Goal: Task Accomplishment & Management: Use online tool/utility

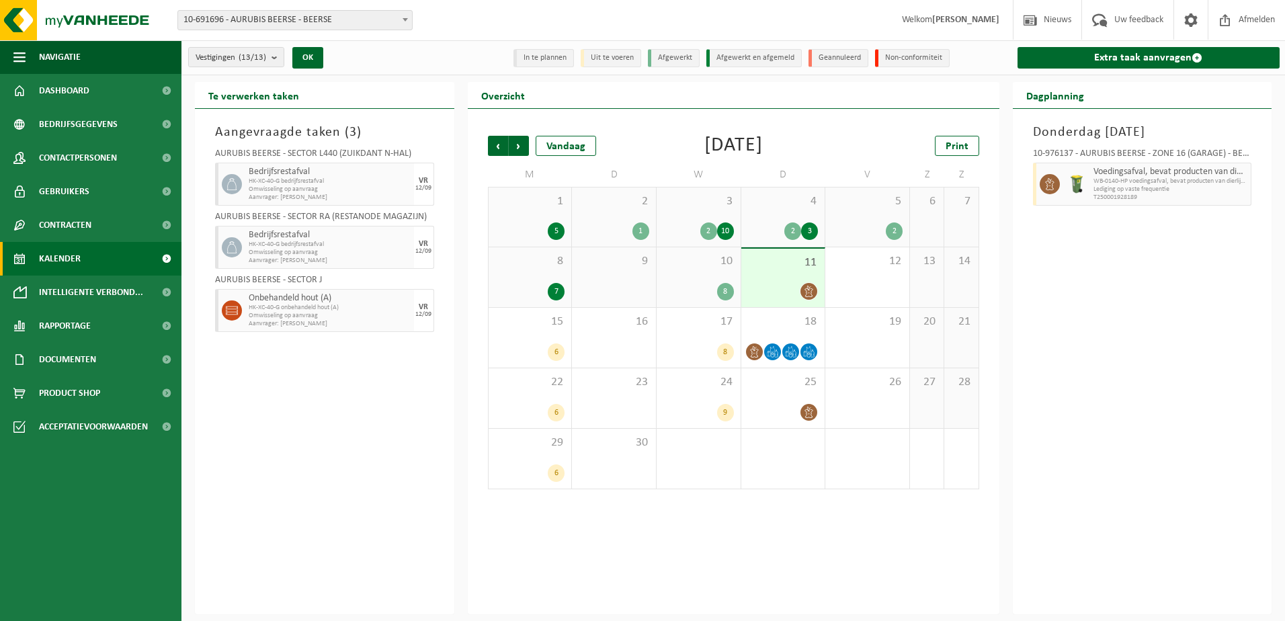
click at [704, 292] on div "8" at bounding box center [698, 291] width 71 height 17
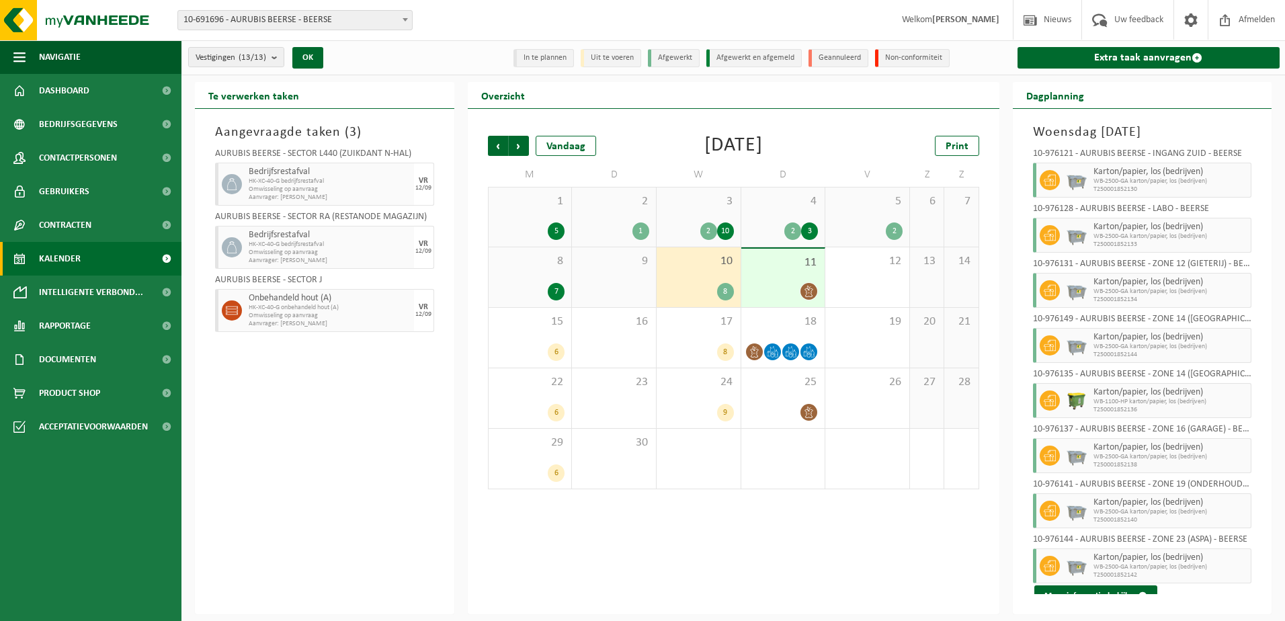
click at [698, 294] on div "8" at bounding box center [698, 291] width 71 height 17
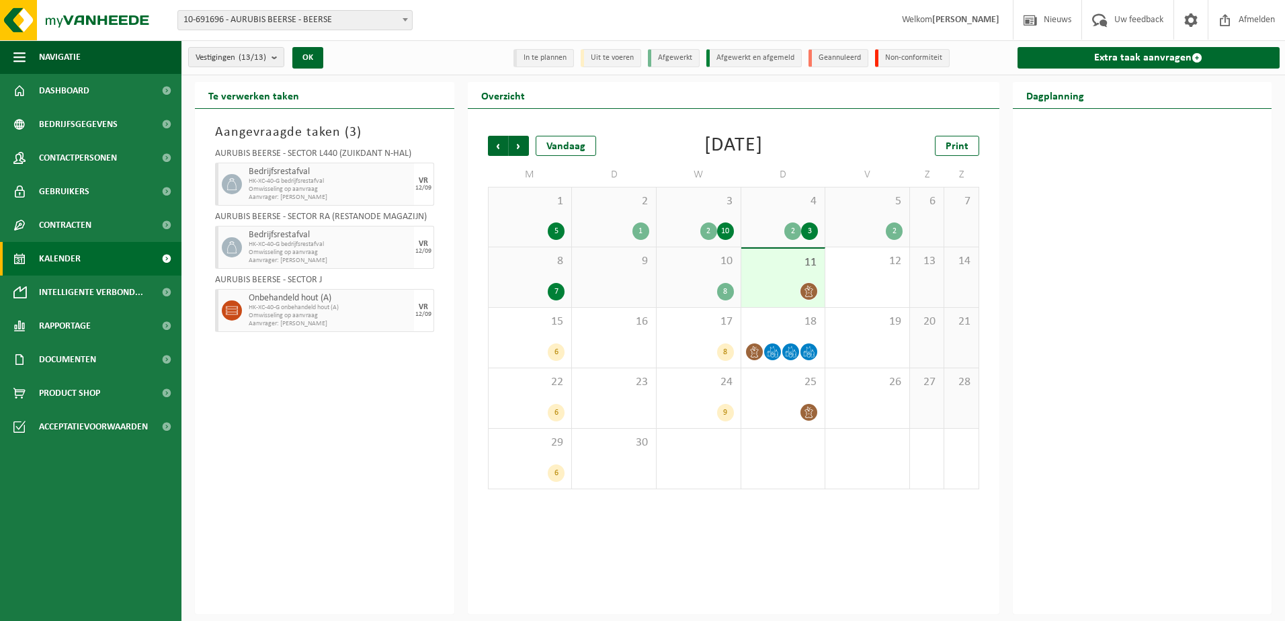
click at [523, 290] on div "7" at bounding box center [530, 291] width 70 height 17
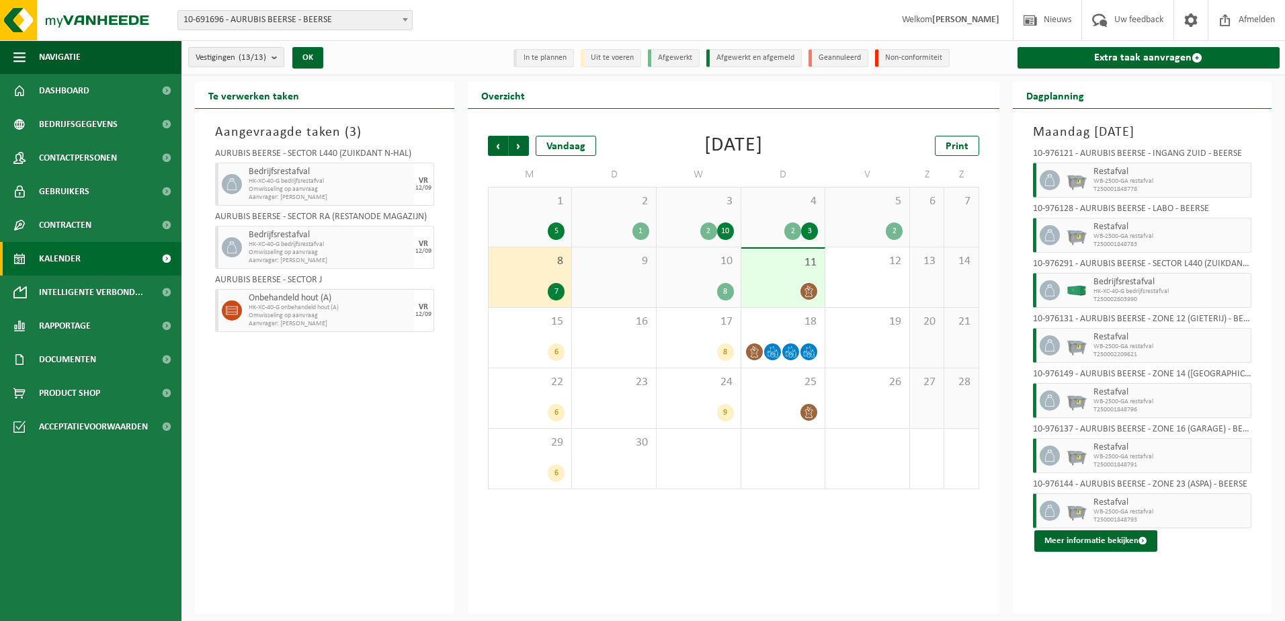
click at [778, 216] on div "4 2 3" at bounding box center [783, 216] width 84 height 59
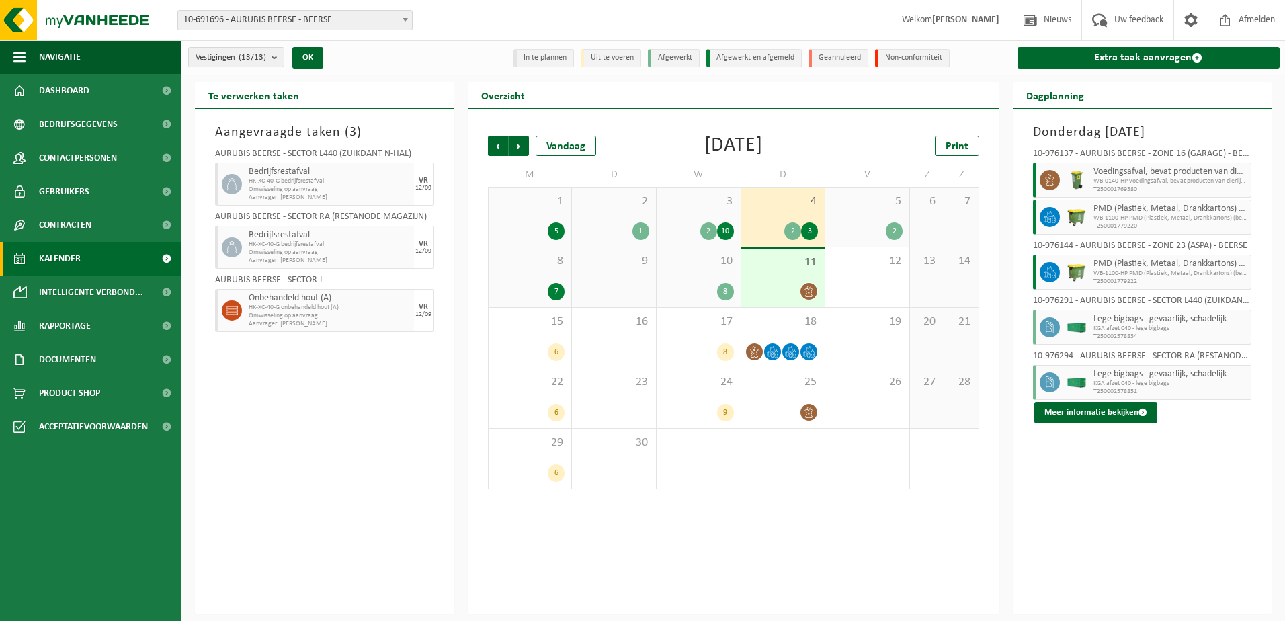
click at [689, 218] on div "3 2 10" at bounding box center [698, 216] width 84 height 59
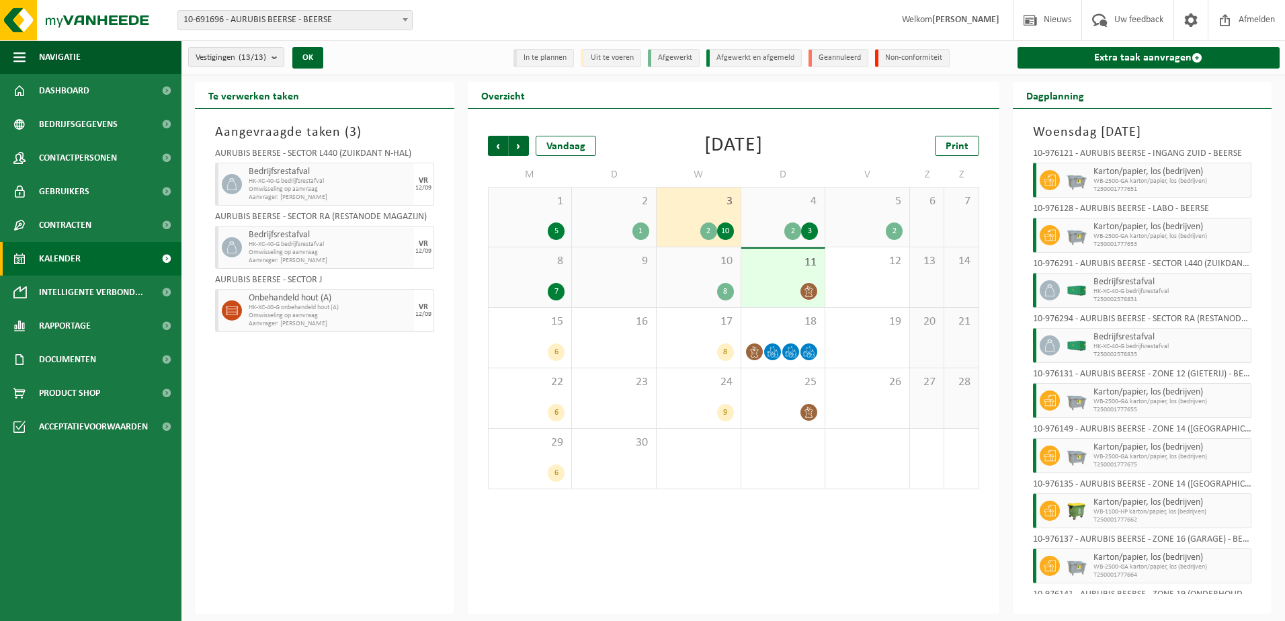
click at [863, 236] on div "2" at bounding box center [867, 230] width 71 height 17
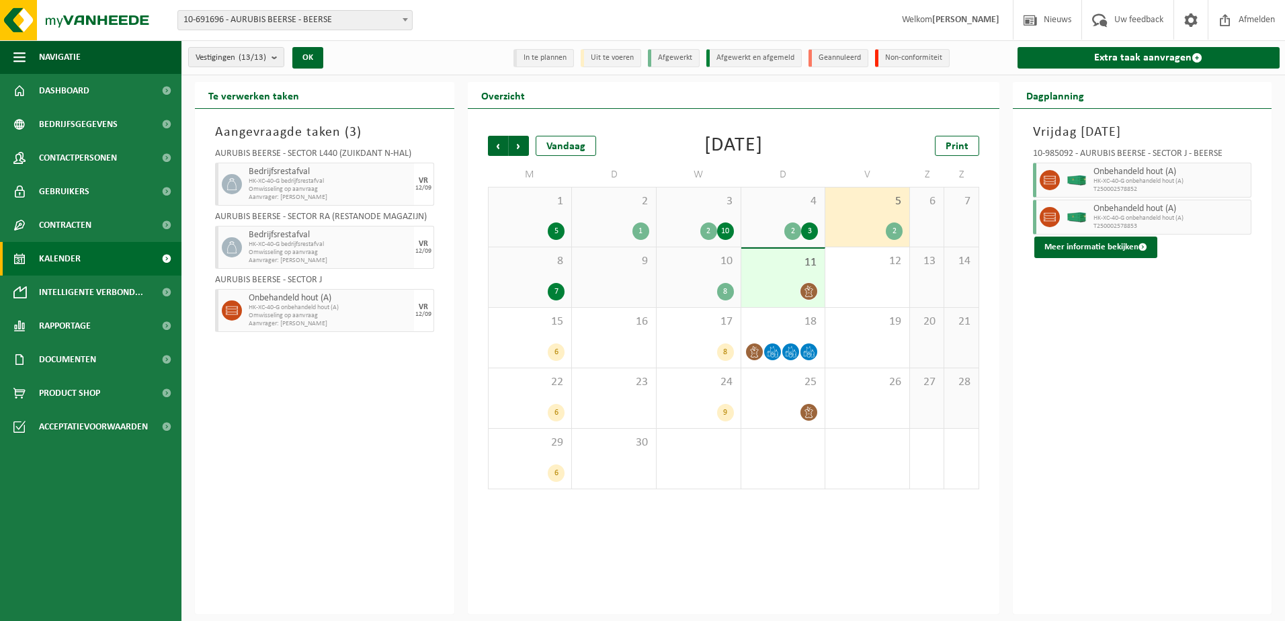
click at [511, 285] on div "7" at bounding box center [530, 291] width 70 height 17
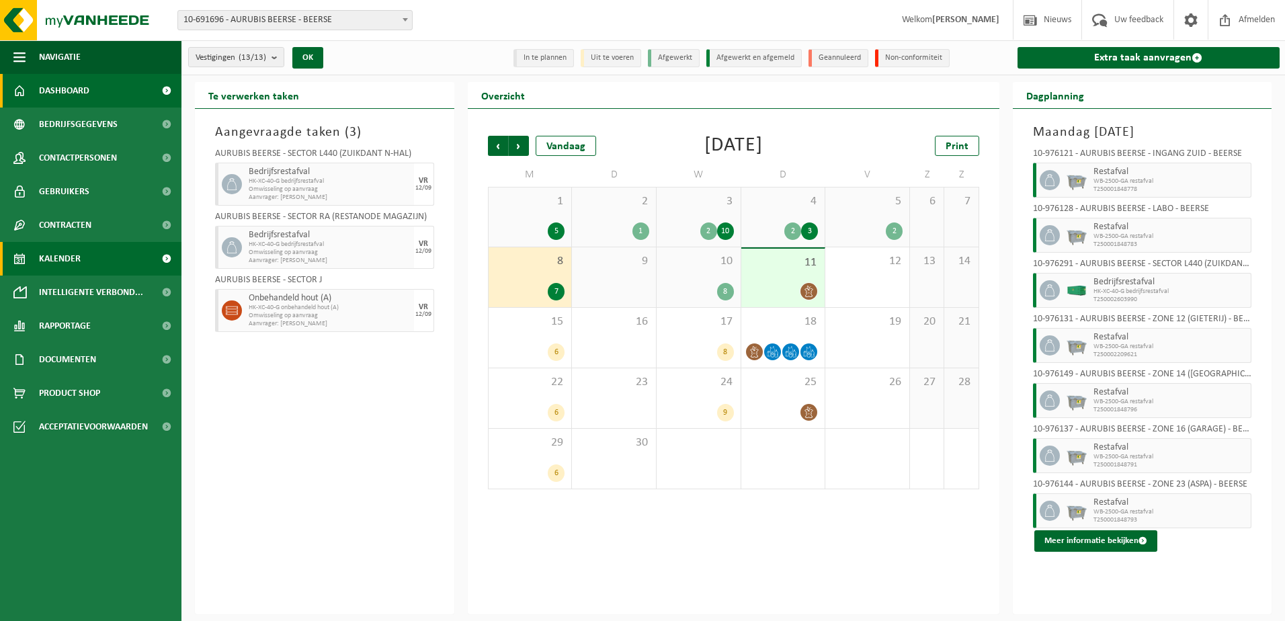
click at [77, 82] on span "Dashboard" at bounding box center [64, 91] width 50 height 34
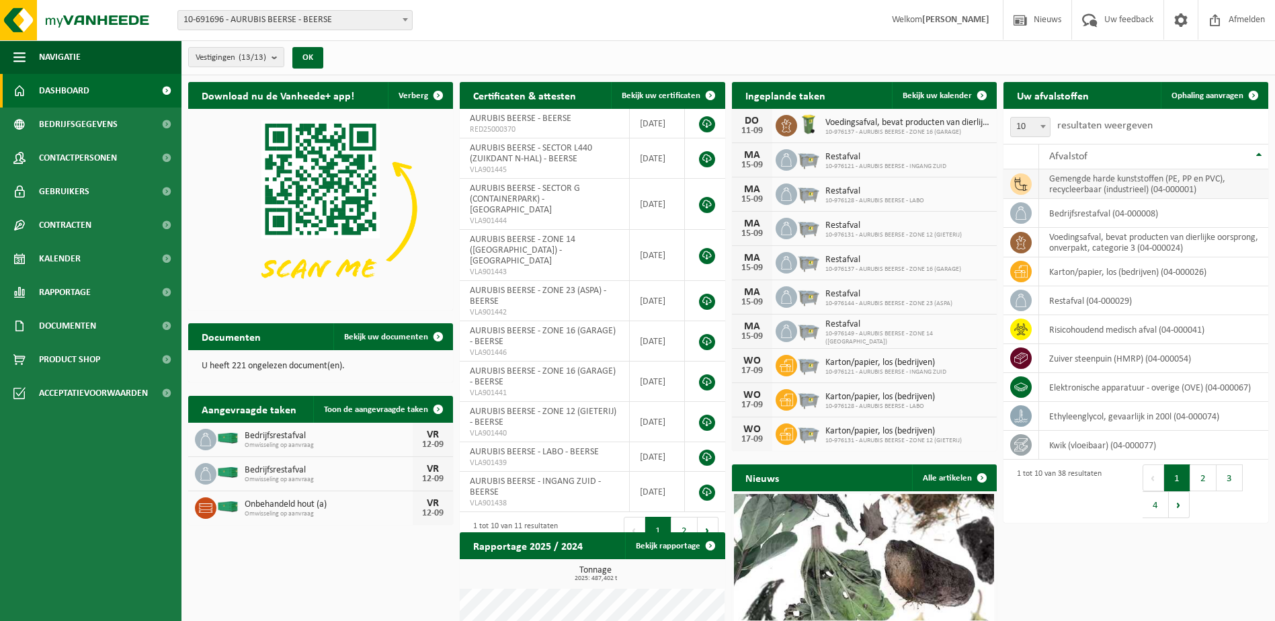
click at [1085, 185] on td "gemengde harde kunststoffen (PE, PP en PVC), recycleerbaar (industrieel) (04-00…" at bounding box center [1153, 184] width 229 height 30
click at [1131, 185] on td "gemengde harde kunststoffen (PE, PP en PVC), recycleerbaar (industrieel) (04-00…" at bounding box center [1153, 184] width 229 height 30
drag, startPoint x: 1131, startPoint y: 185, endPoint x: 1099, endPoint y: 192, distance: 33.1
click at [1099, 192] on td "gemengde harde kunststoffen (PE, PP en PVC), recycleerbaar (industrieel) (04-00…" at bounding box center [1153, 184] width 229 height 30
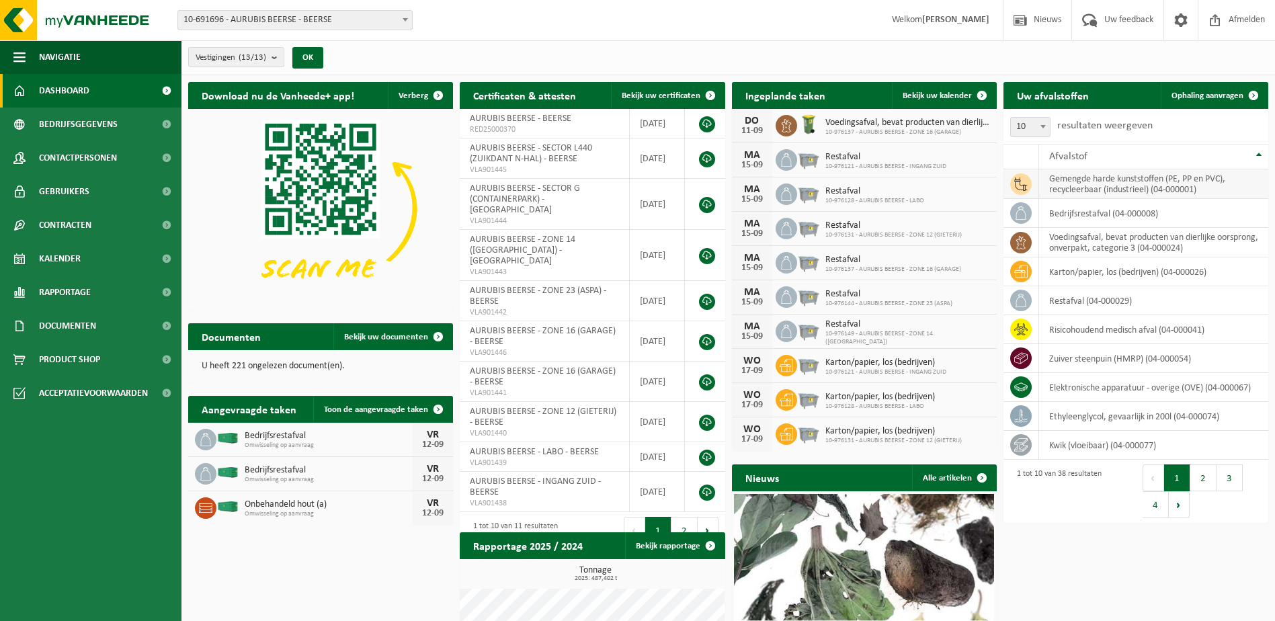
click at [1019, 185] on icon at bounding box center [1020, 183] width 13 height 13
click at [1092, 591] on div "Download nu de Vanheede+ app! Verberg Certificaten & attesten Bekijk uw certifi…" at bounding box center [728, 437] width 1086 height 724
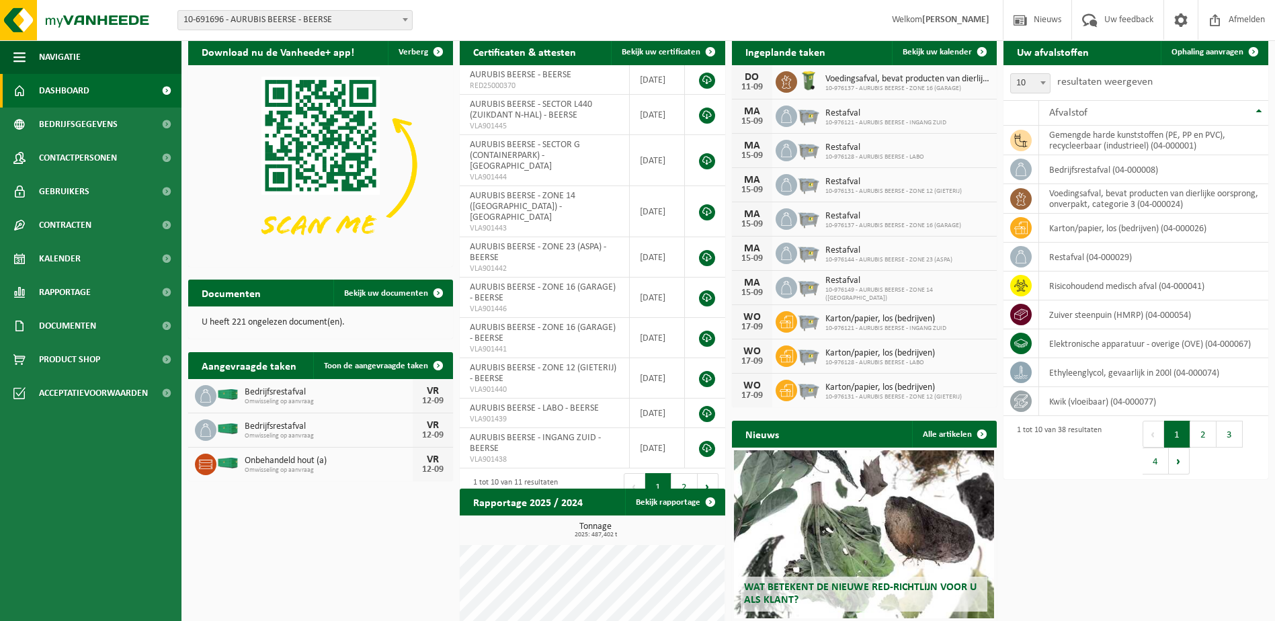
scroll to position [67, 0]
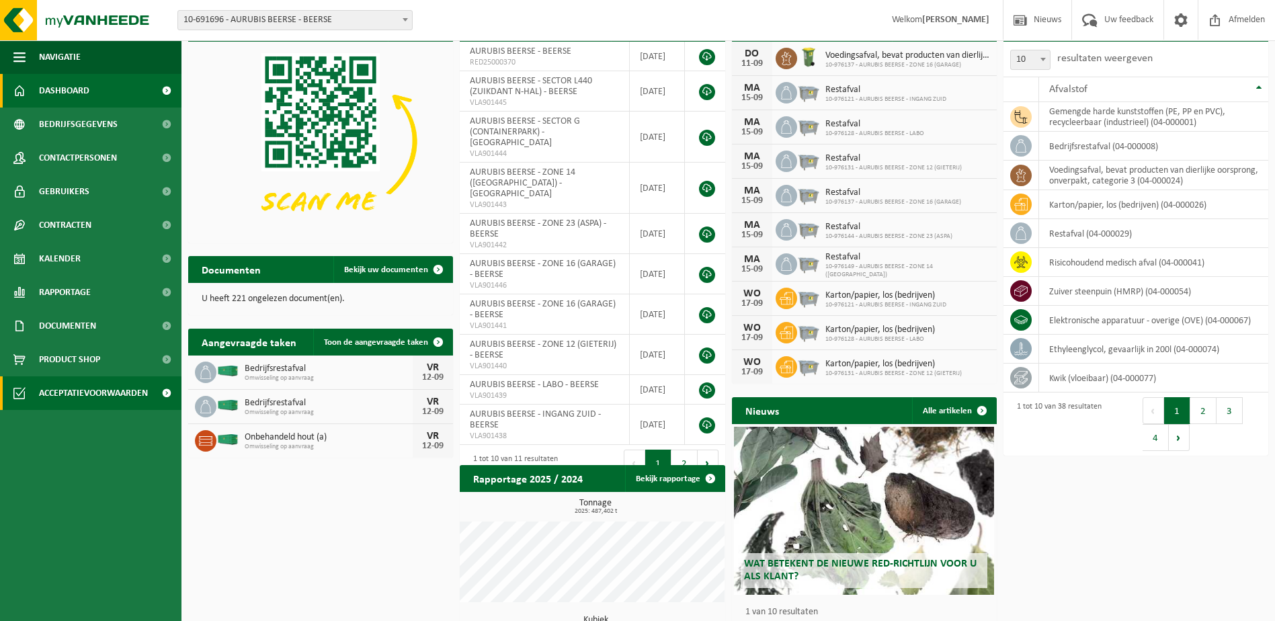
click at [102, 395] on span "Acceptatievoorwaarden" at bounding box center [93, 393] width 109 height 34
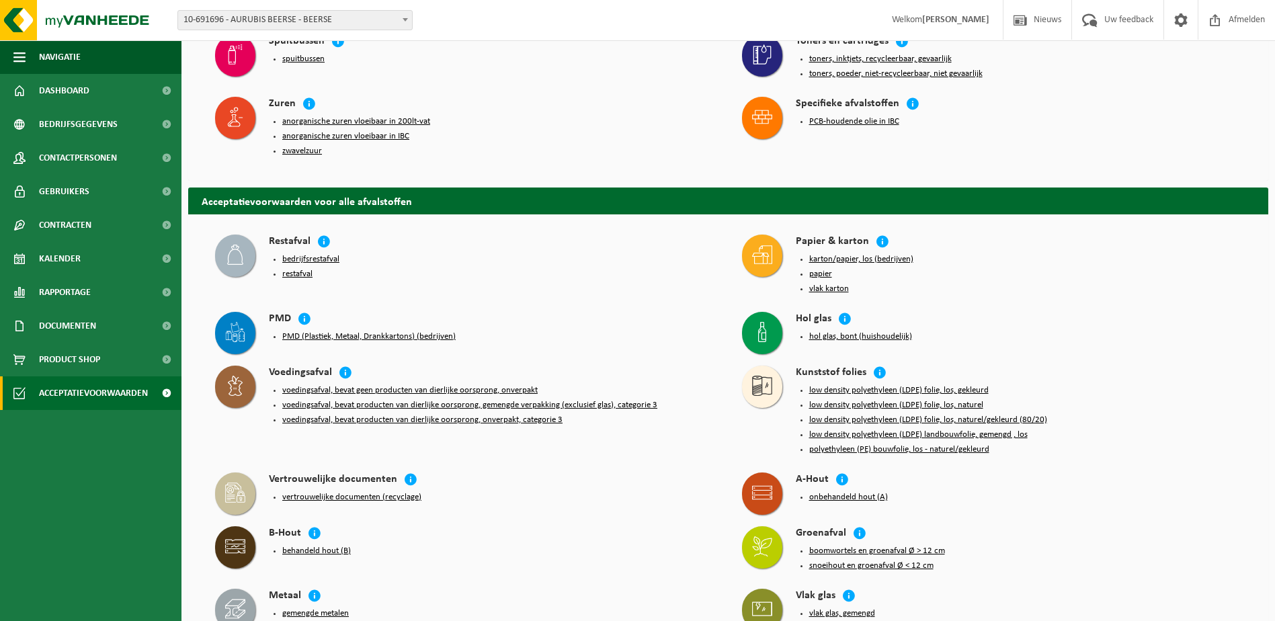
scroll to position [726, 0]
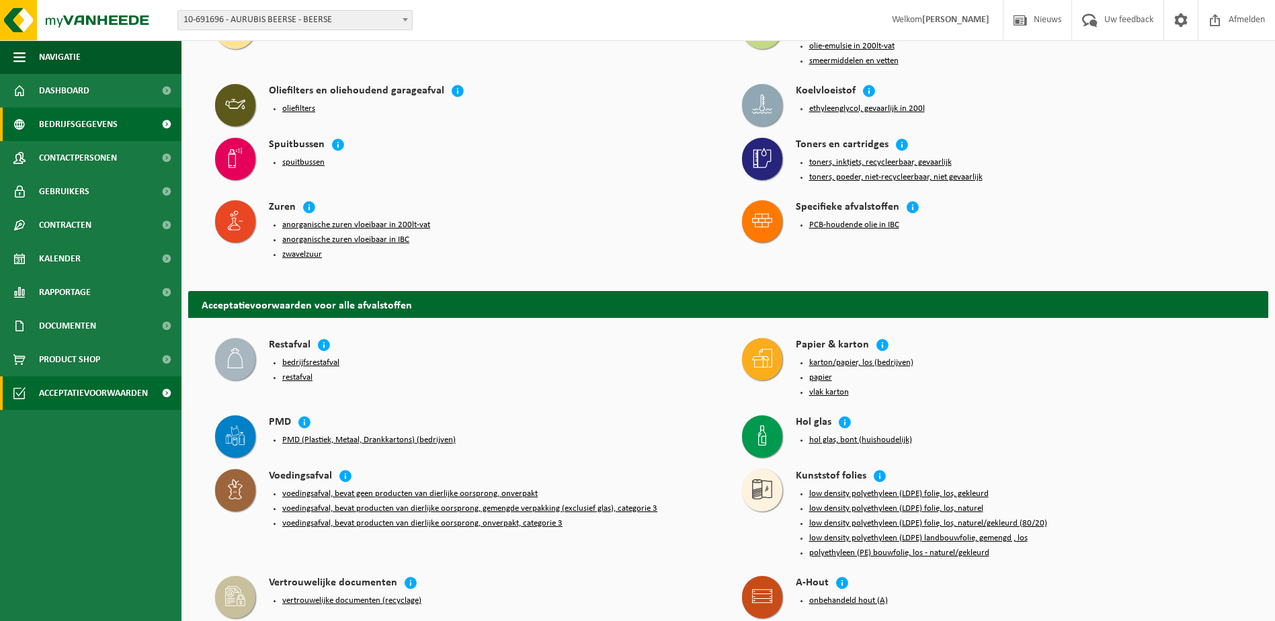
click at [126, 124] on link "Bedrijfsgegevens" at bounding box center [90, 125] width 181 height 34
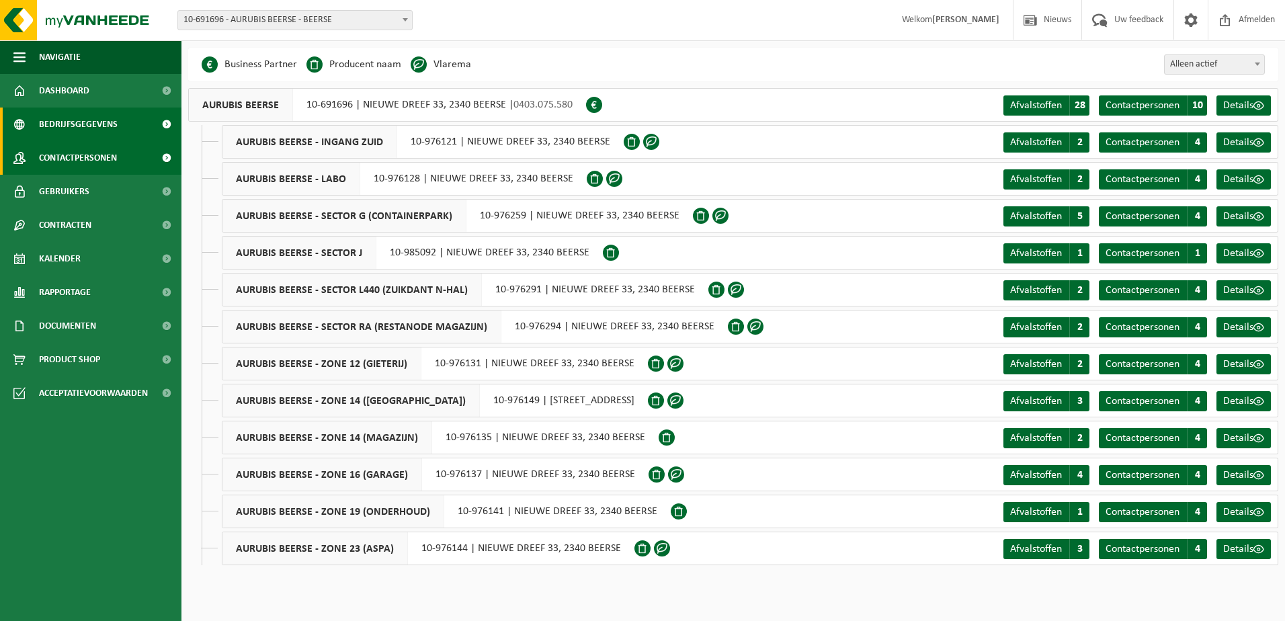
click at [137, 167] on link "Contactpersonen" at bounding box center [90, 158] width 181 height 34
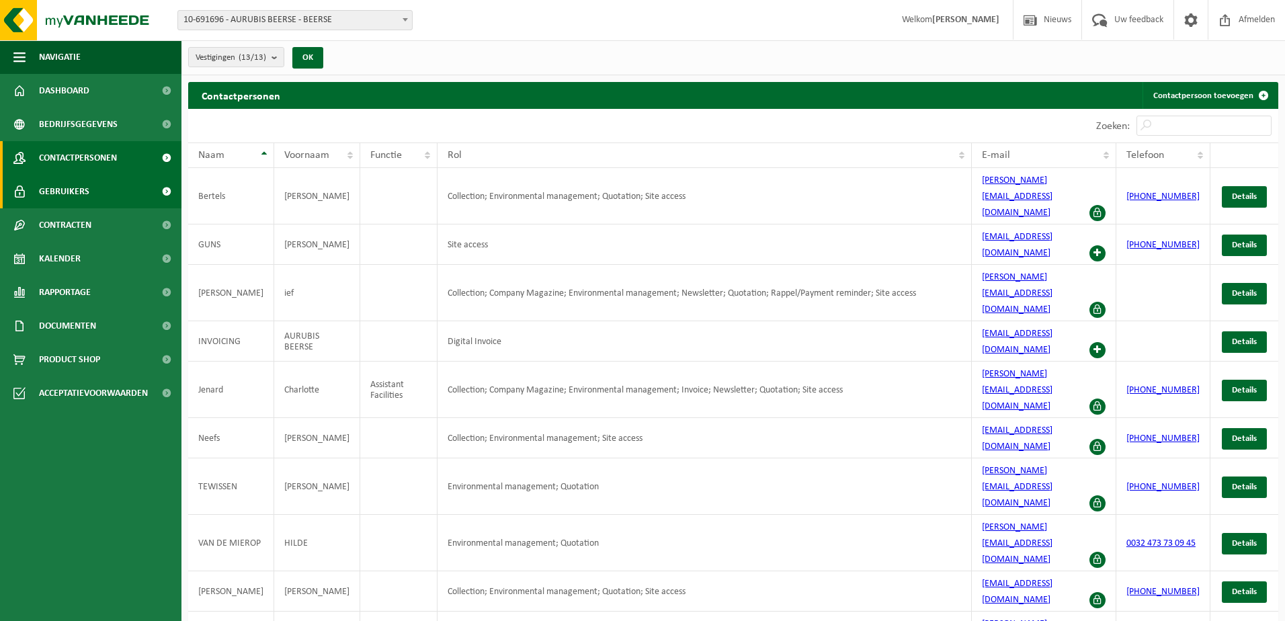
click at [130, 195] on link "Gebruikers" at bounding box center [90, 192] width 181 height 34
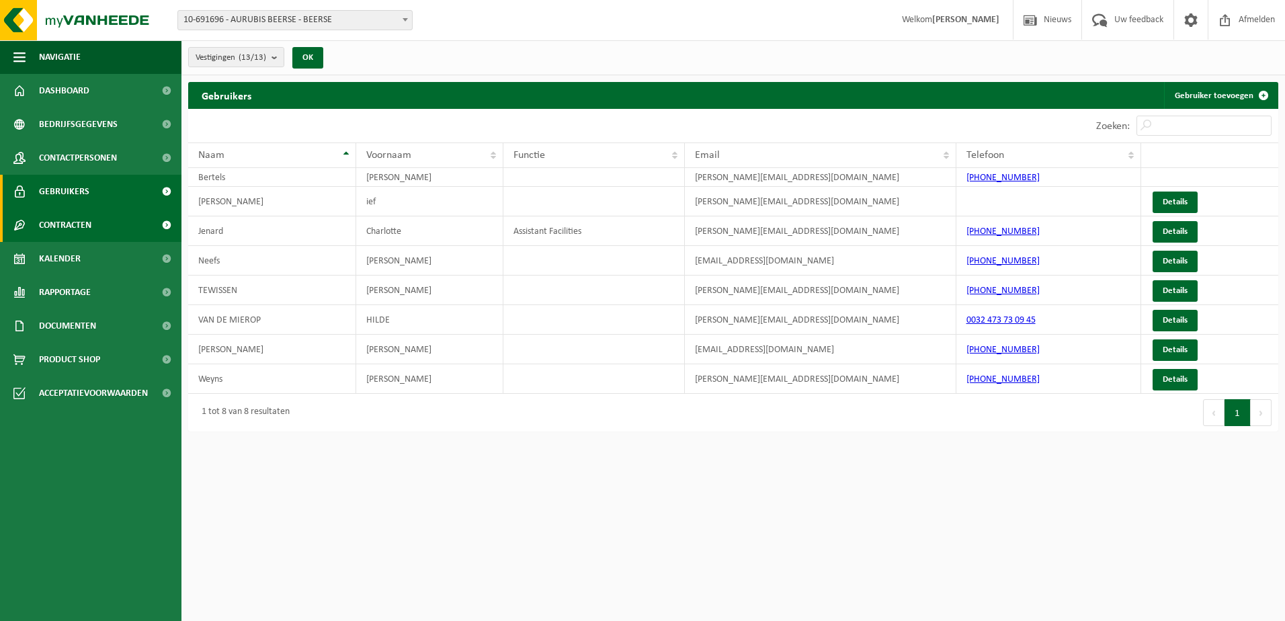
click at [128, 234] on link "Contracten" at bounding box center [90, 225] width 181 height 34
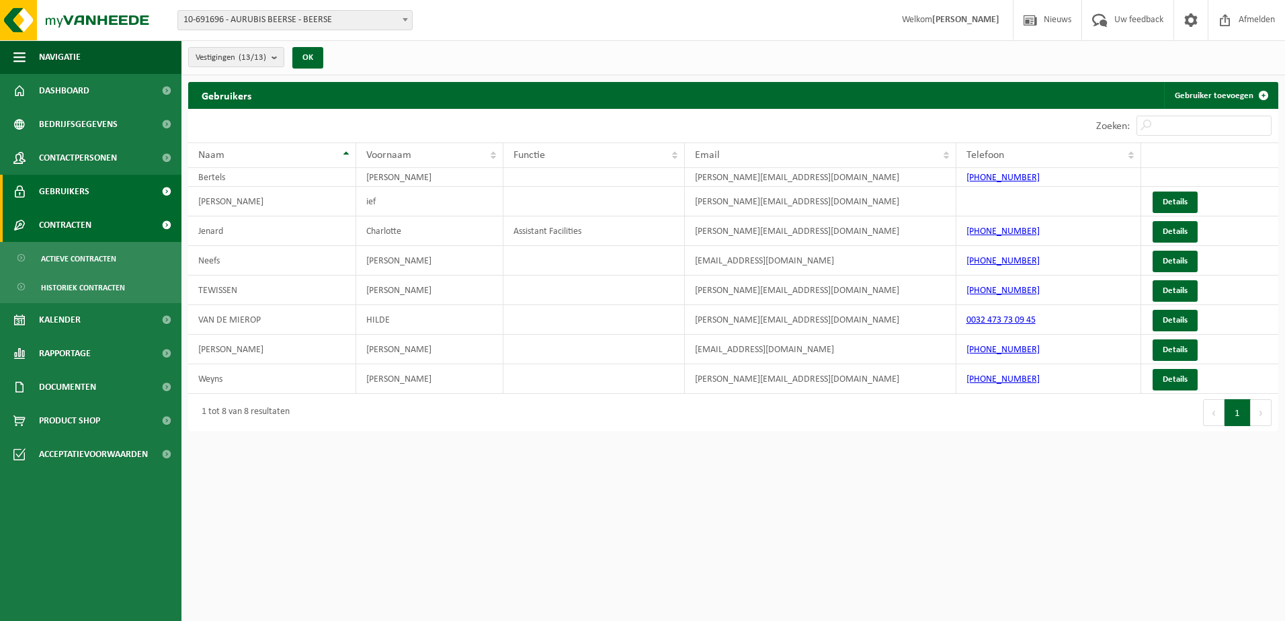
click at [132, 224] on link "Contracten" at bounding box center [90, 225] width 181 height 34
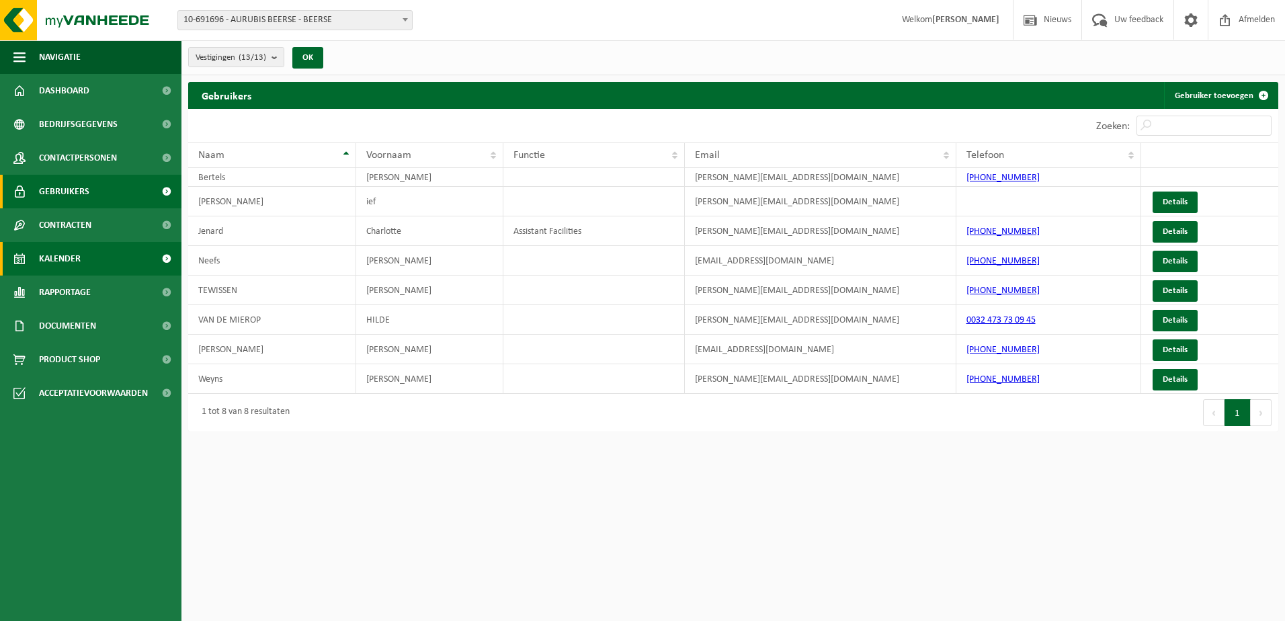
click at [128, 247] on link "Kalender" at bounding box center [90, 259] width 181 height 34
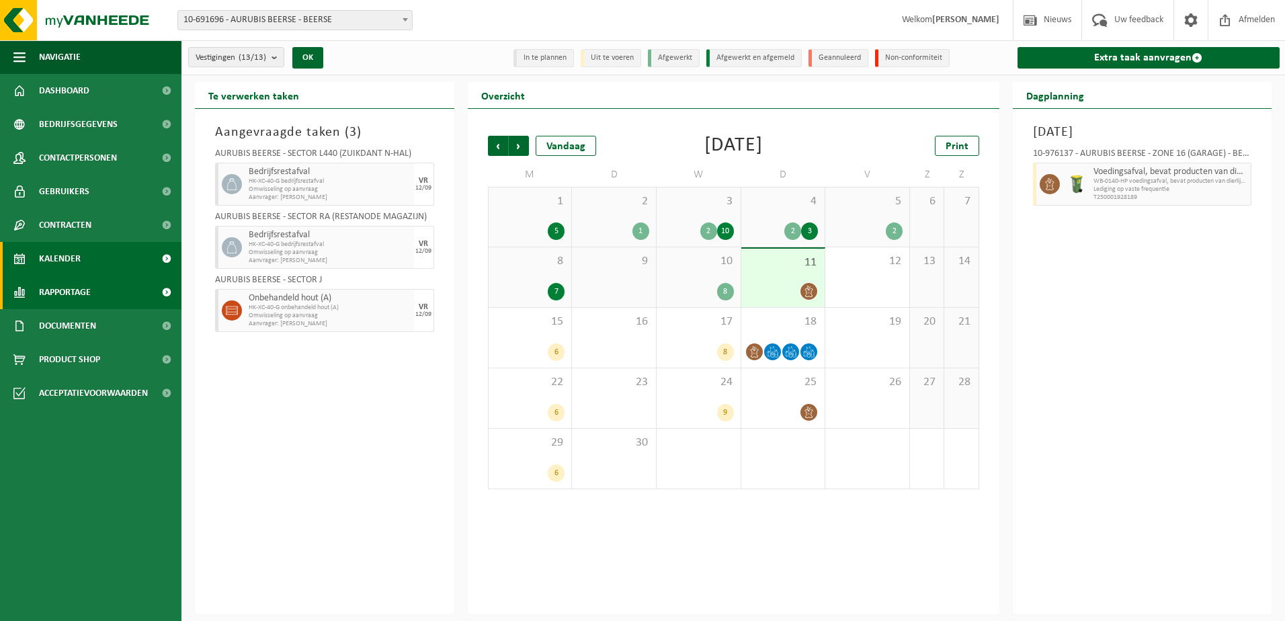
click at [138, 283] on link "Rapportage" at bounding box center [90, 292] width 181 height 34
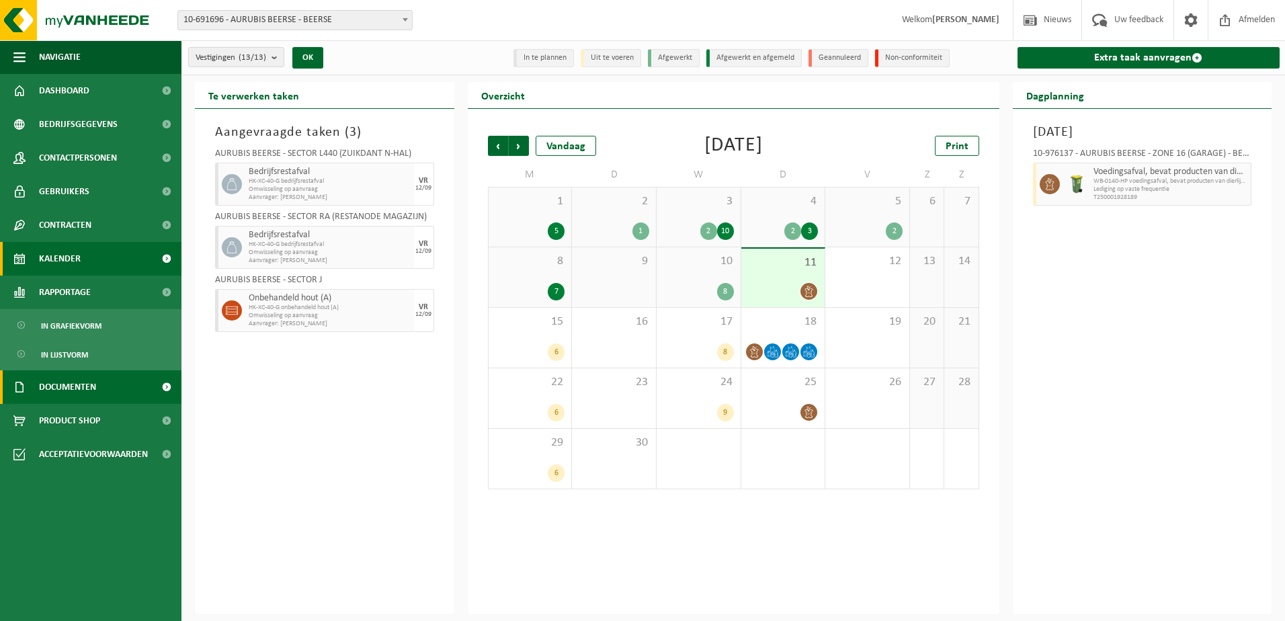
click at [141, 391] on link "Documenten" at bounding box center [90, 387] width 181 height 34
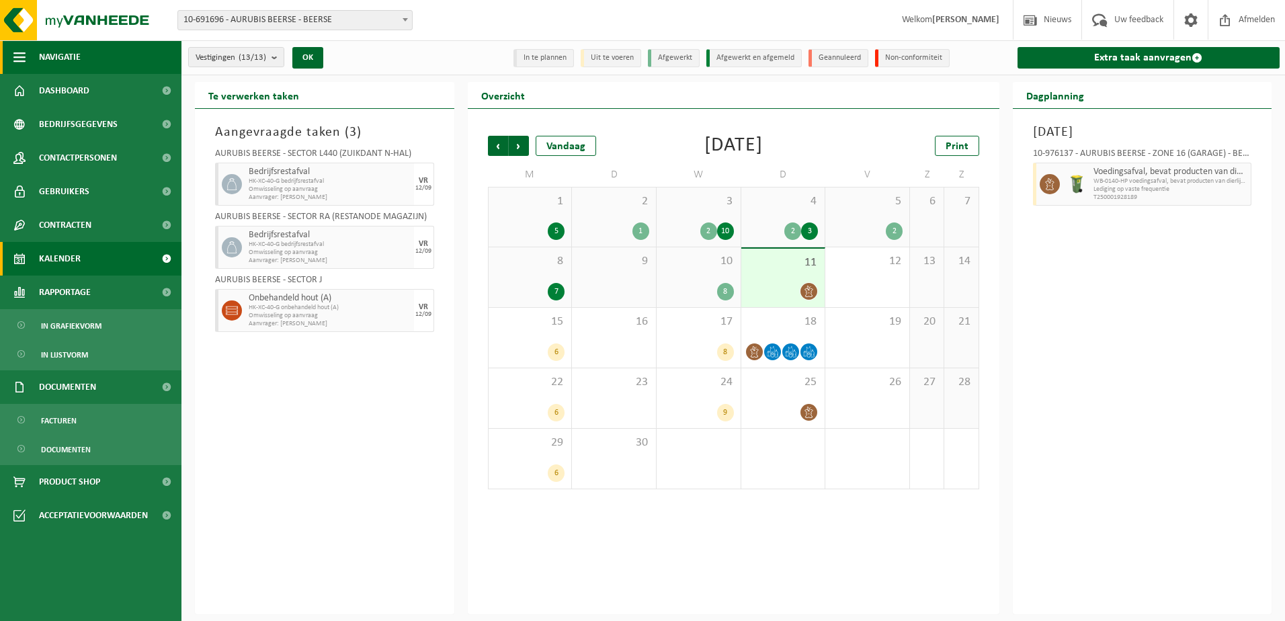
click at [20, 57] on span "button" at bounding box center [19, 57] width 12 height 34
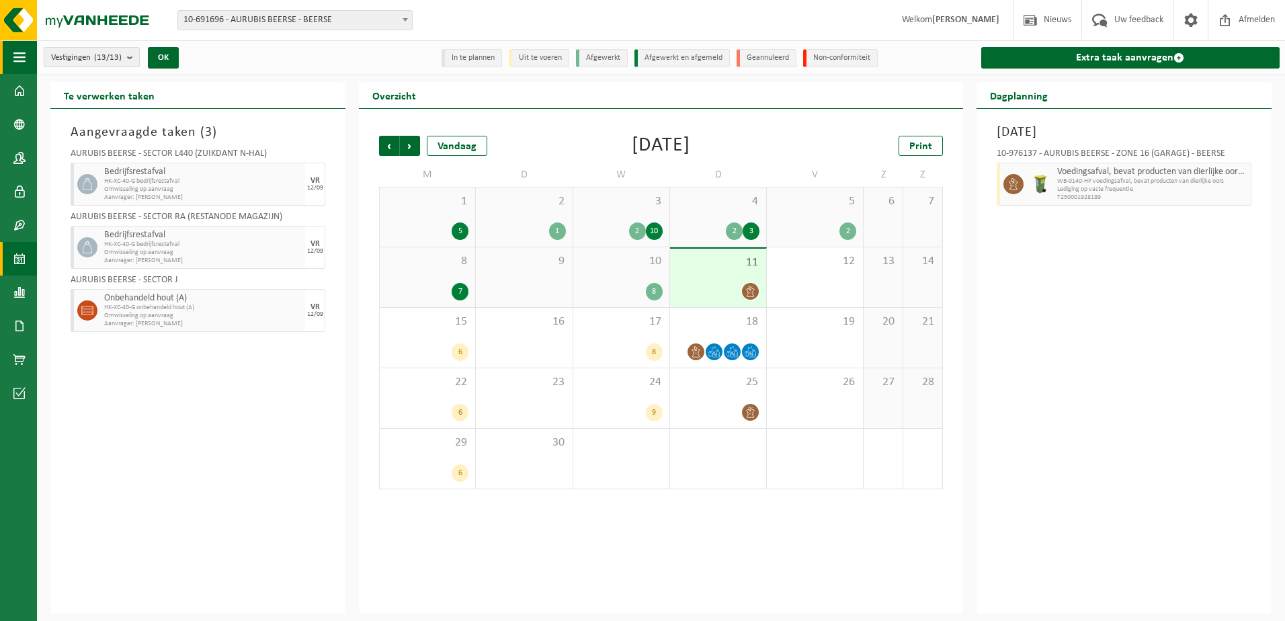
click at [20, 57] on span "button" at bounding box center [19, 57] width 12 height 34
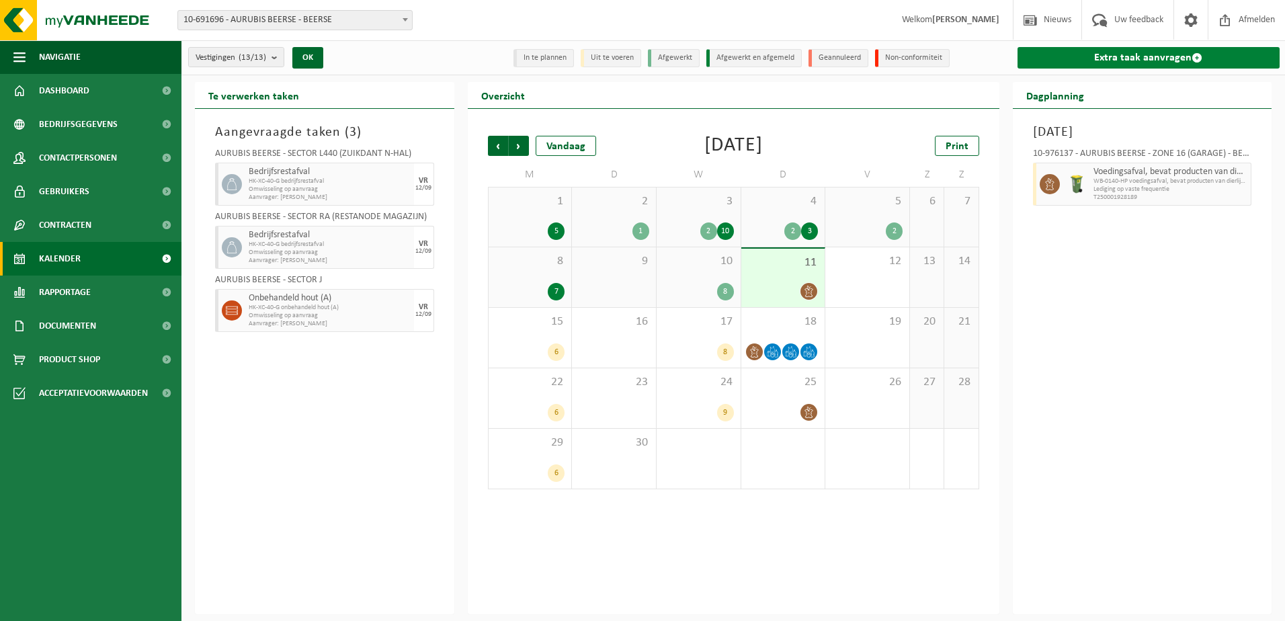
click at [1062, 56] on link "Extra taak aanvragen" at bounding box center [1148, 58] width 263 height 22
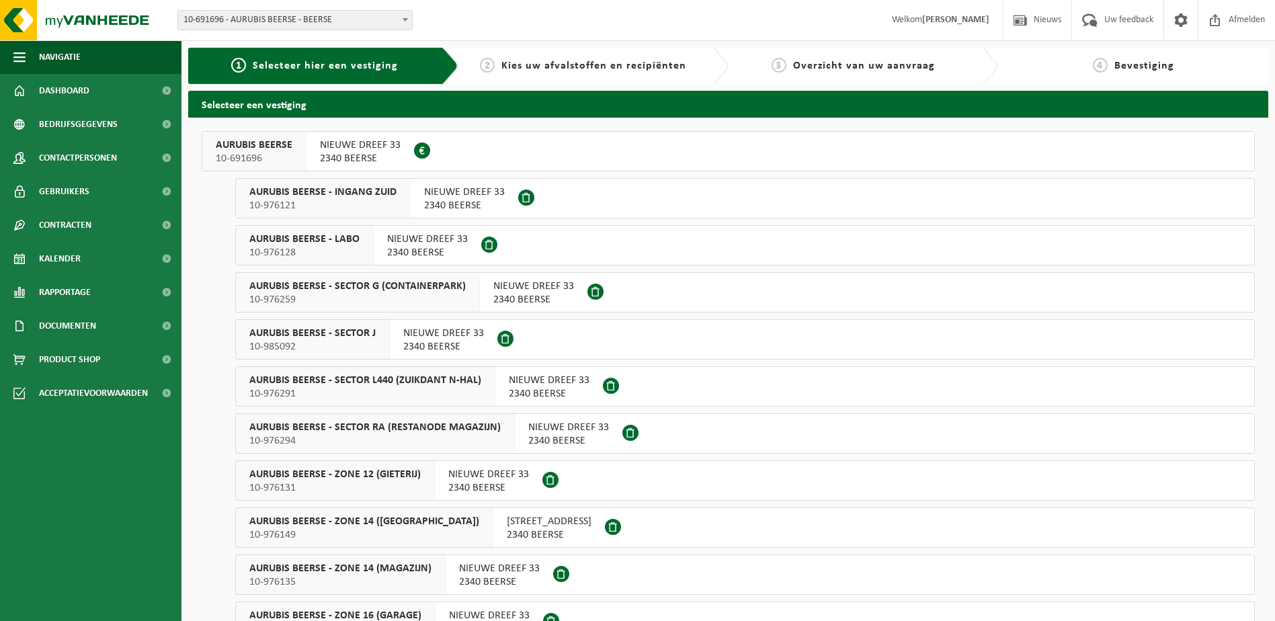
click at [535, 296] on span "2340 BEERSE" at bounding box center [533, 299] width 81 height 13
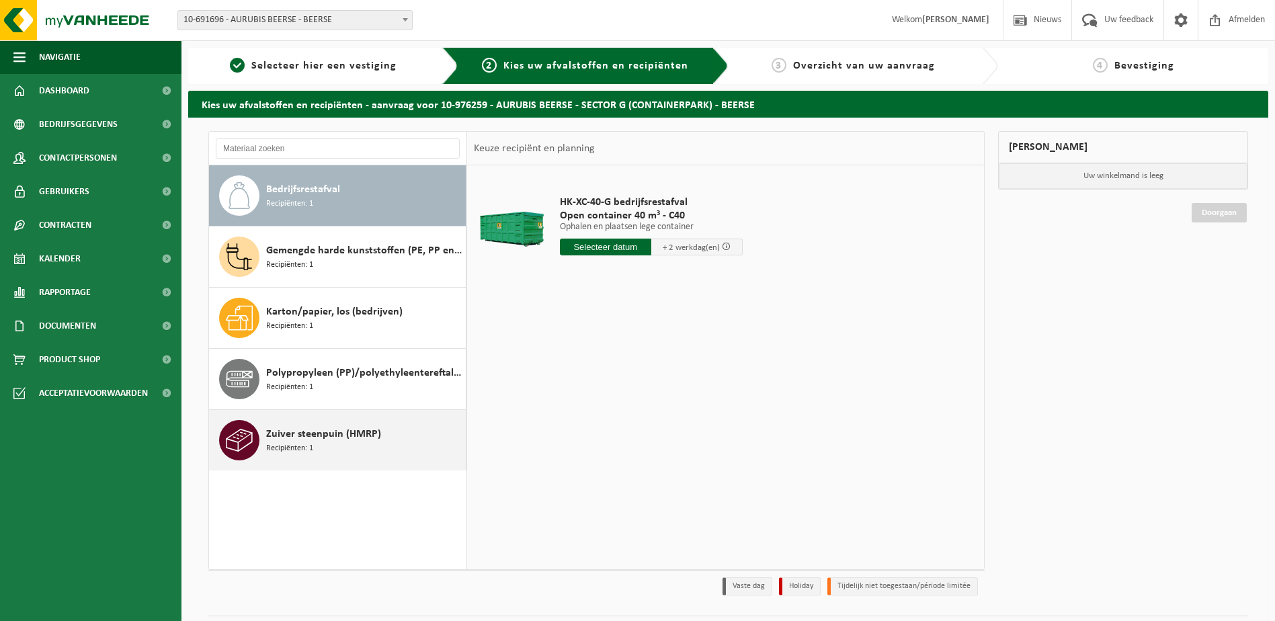
click at [337, 437] on span "Zuiver steenpuin (HMRP)" at bounding box center [323, 434] width 115 height 16
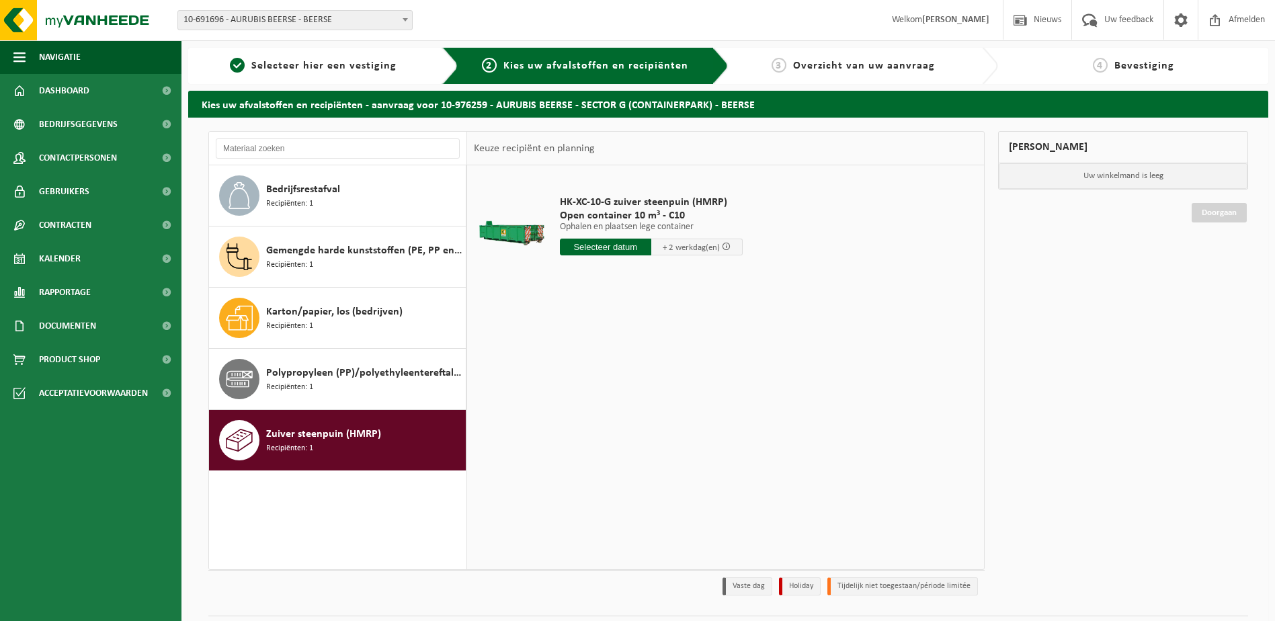
click at [614, 247] on input "text" at bounding box center [605, 247] width 91 height 17
click at [571, 366] on div "15" at bounding box center [572, 366] width 24 height 22
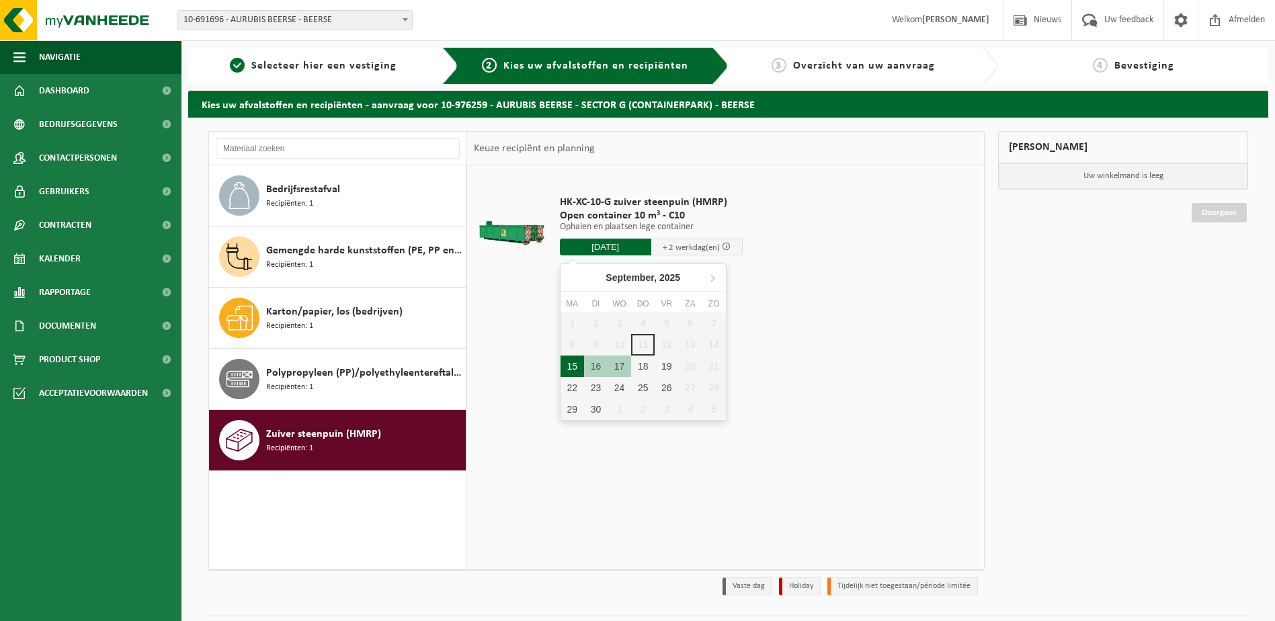
type input "Van 2025-09-15"
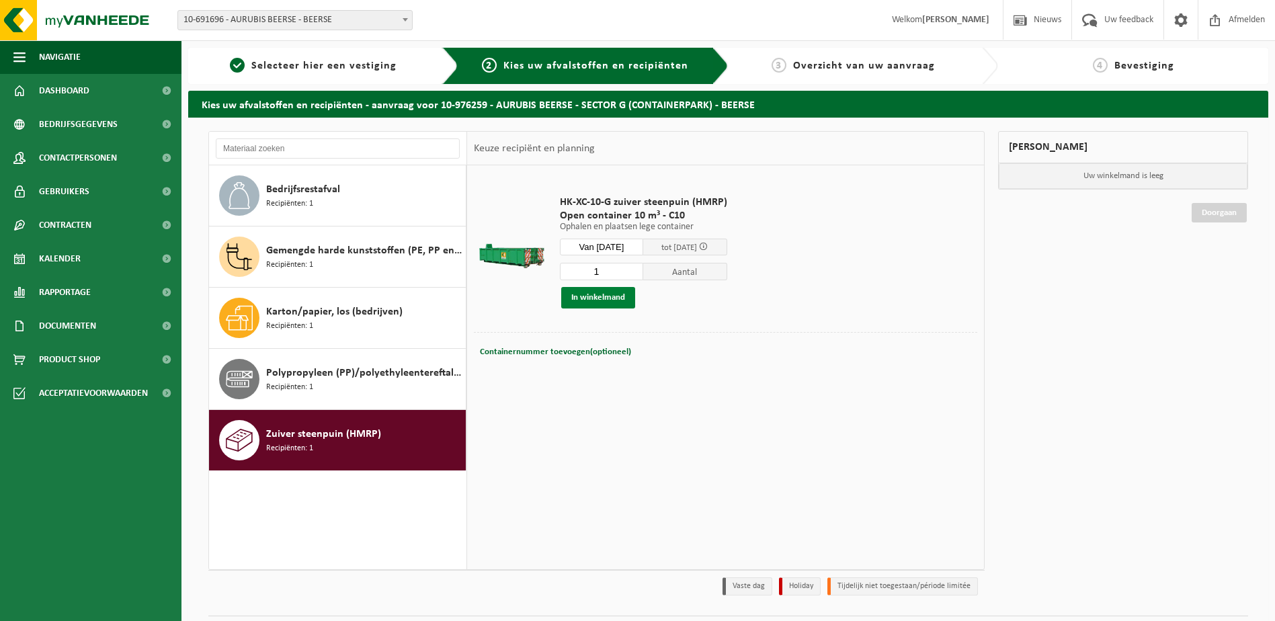
click at [600, 294] on button "In winkelmand" at bounding box center [598, 298] width 74 height 22
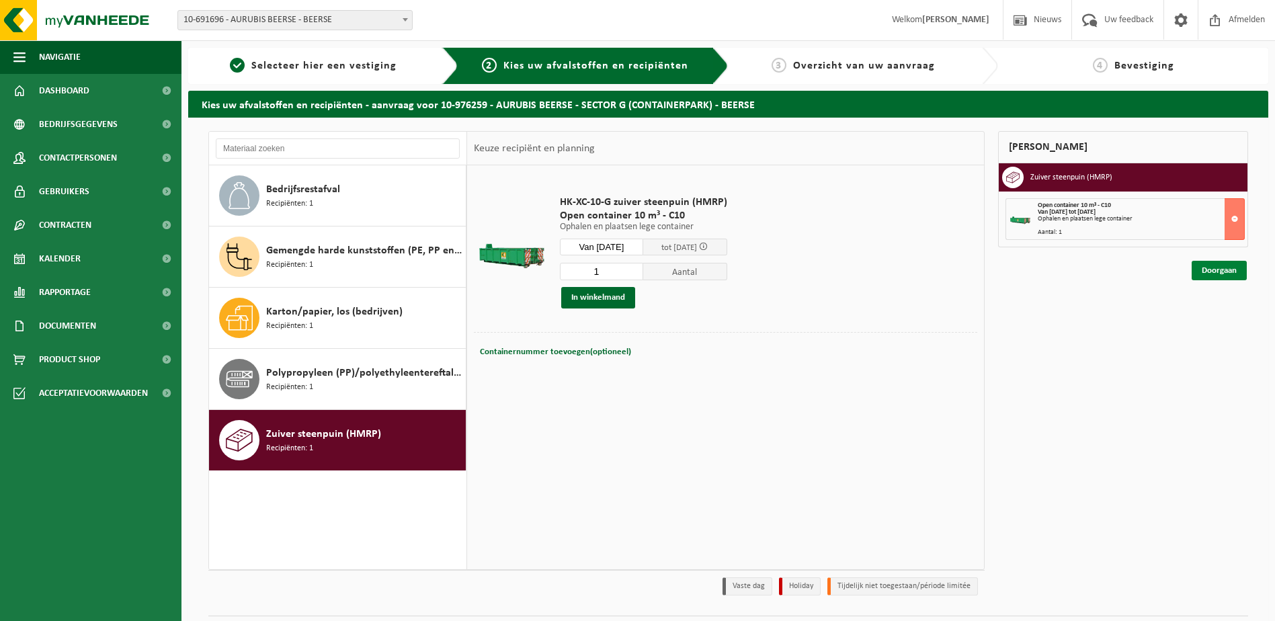
click at [1222, 272] on link "Doorgaan" at bounding box center [1218, 270] width 55 height 19
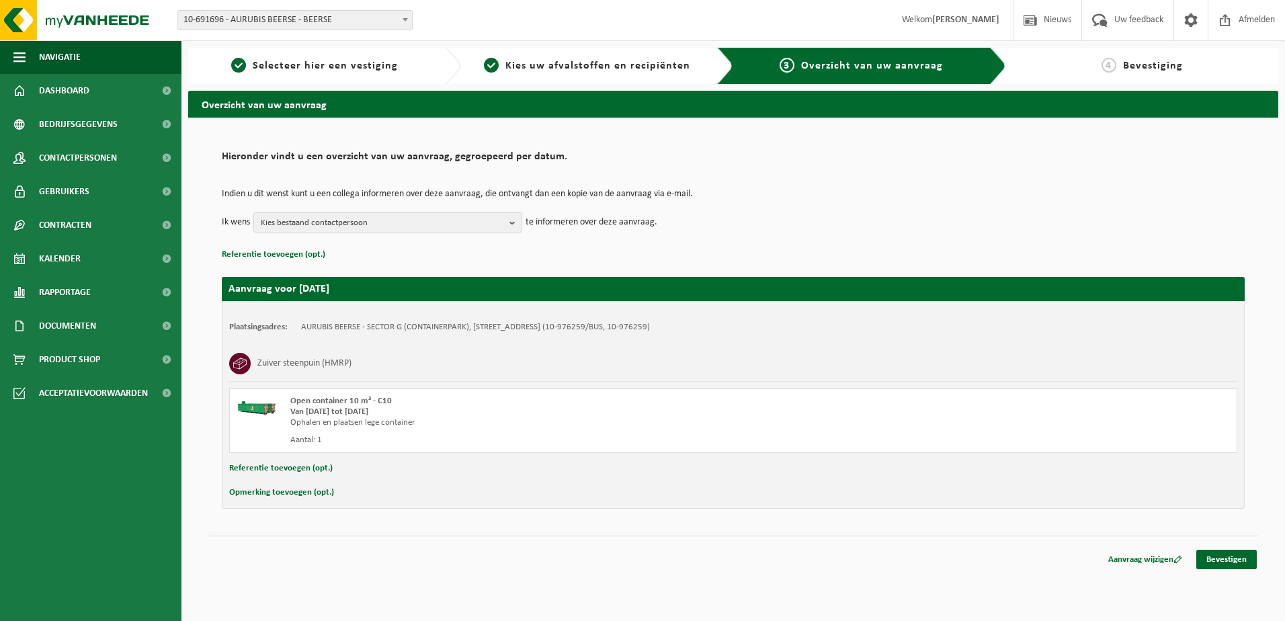
click at [517, 222] on b "button" at bounding box center [515, 222] width 12 height 19
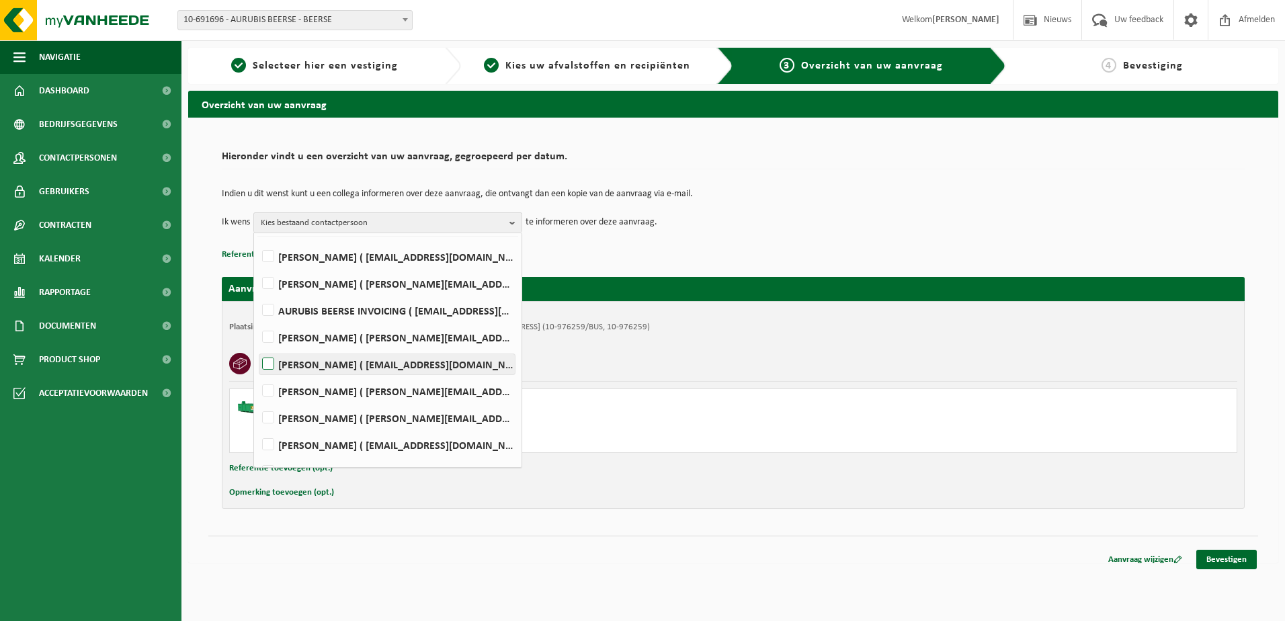
scroll to position [61, 0]
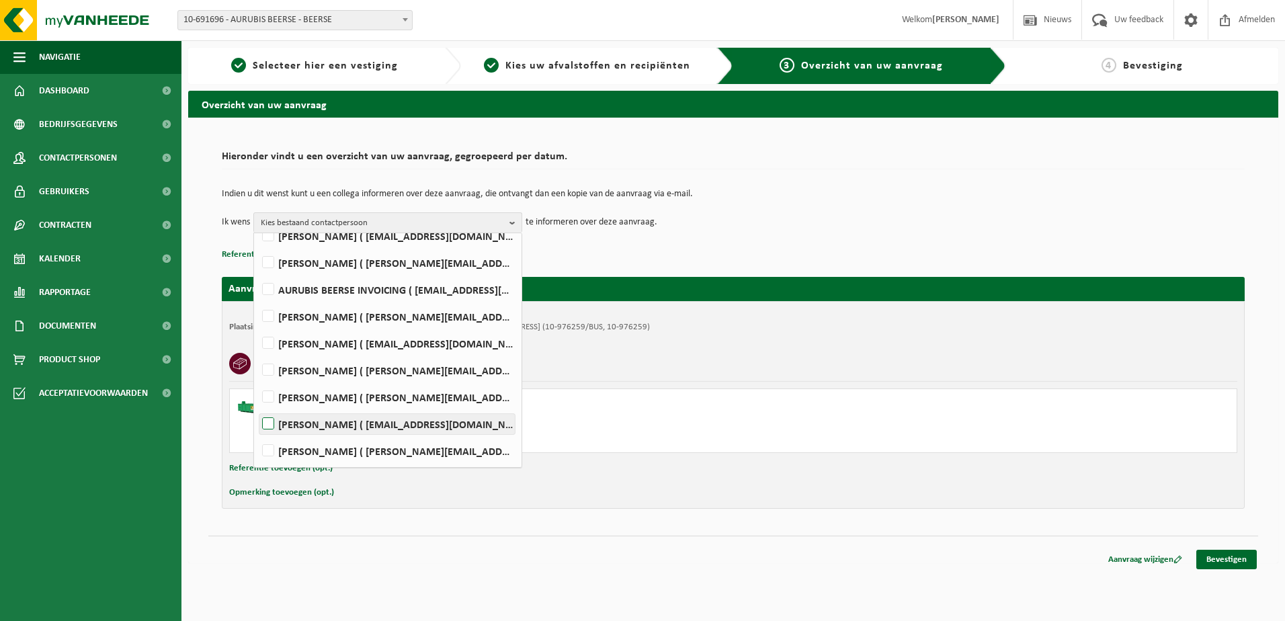
click at [265, 425] on label "[PERSON_NAME] ( [EMAIL_ADDRESS][DOMAIN_NAME] )" at bounding box center [386, 424] width 255 height 20
click at [257, 407] on input "[PERSON_NAME] ( [EMAIL_ADDRESS][DOMAIN_NAME] )" at bounding box center [257, 407] width 1 height 1
checkbox input "true"
click at [267, 318] on label "[PERSON_NAME] ( [PERSON_NAME][EMAIL_ADDRESS][DOMAIN_NAME] )" at bounding box center [386, 316] width 255 height 20
click at [257, 300] on input "[PERSON_NAME] ( [PERSON_NAME][EMAIL_ADDRESS][DOMAIN_NAME] )" at bounding box center [257, 299] width 1 height 1
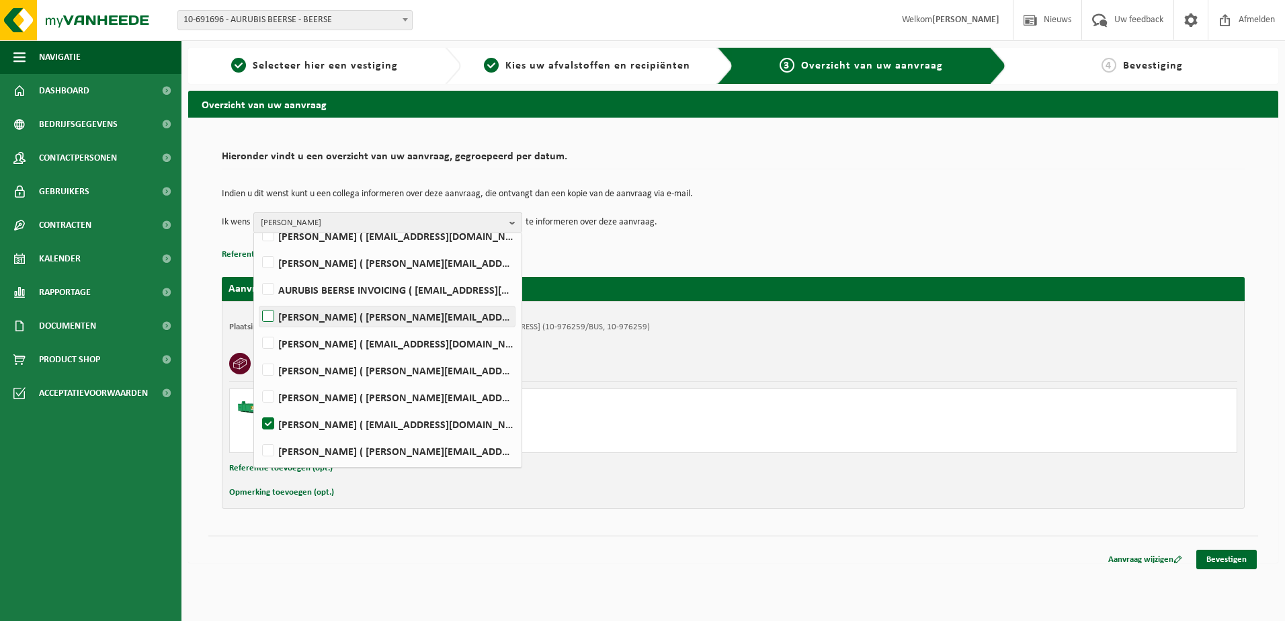
checkbox input "true"
click at [1230, 558] on link "Bevestigen" at bounding box center [1226, 559] width 60 height 19
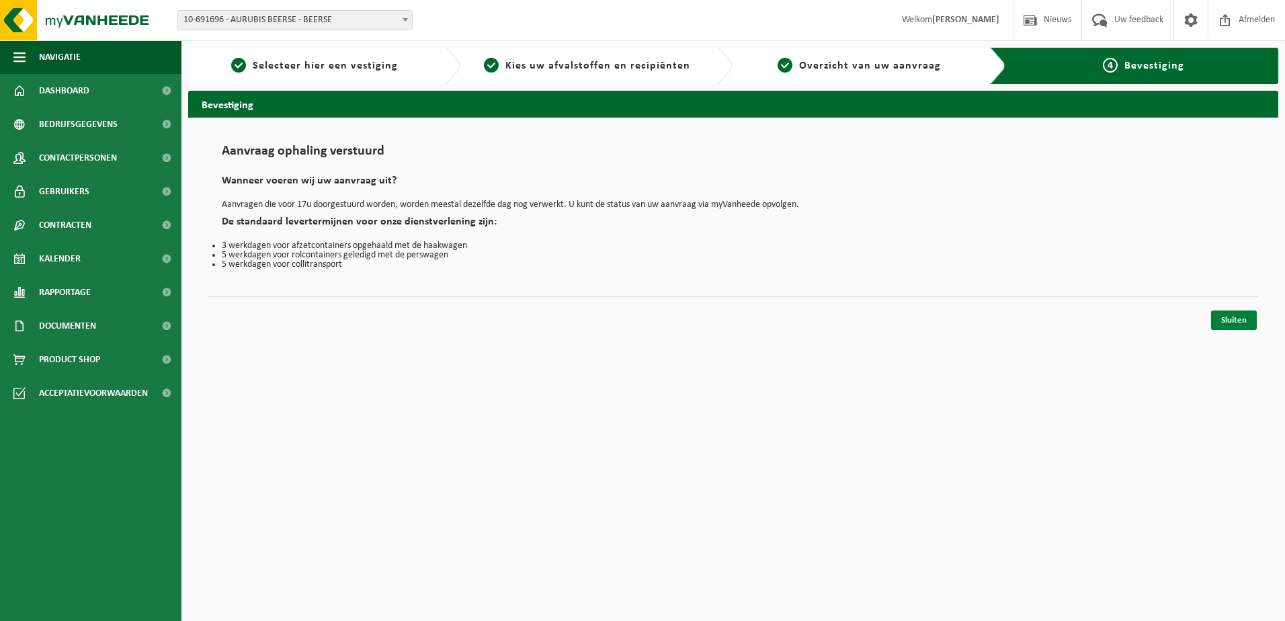
click at [1245, 322] on link "Sluiten" at bounding box center [1234, 319] width 46 height 19
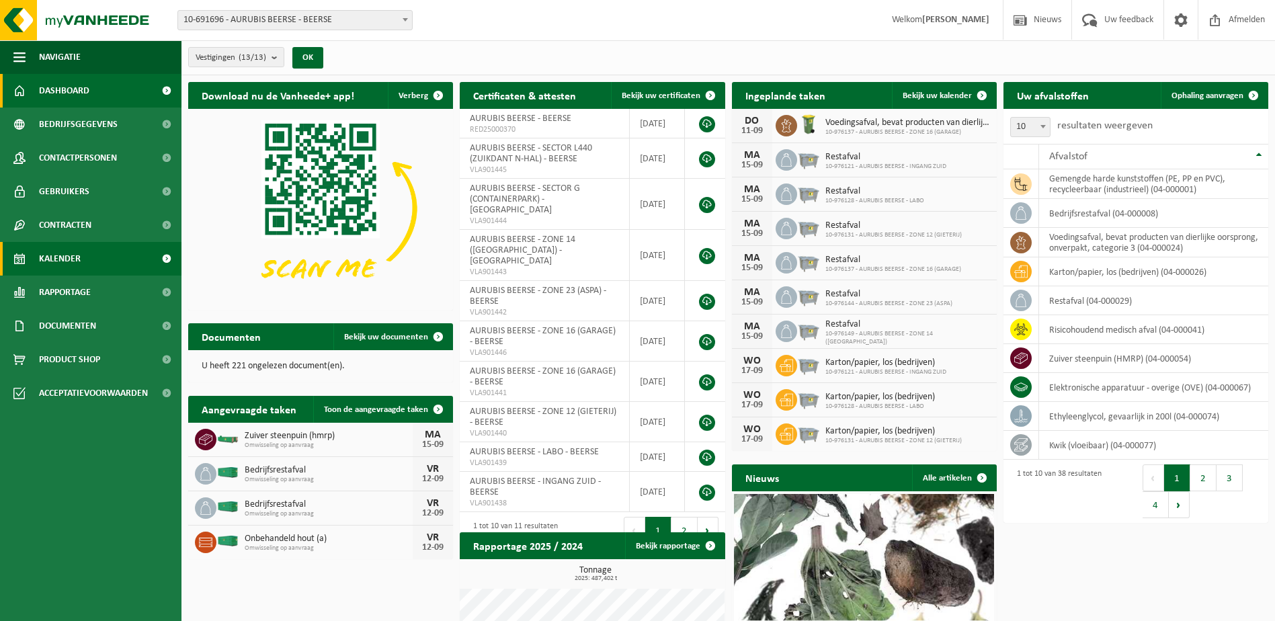
drag, startPoint x: 91, startPoint y: 253, endPoint x: 105, endPoint y: 257, distance: 14.7
click at [91, 253] on link "Kalender" at bounding box center [90, 259] width 181 height 34
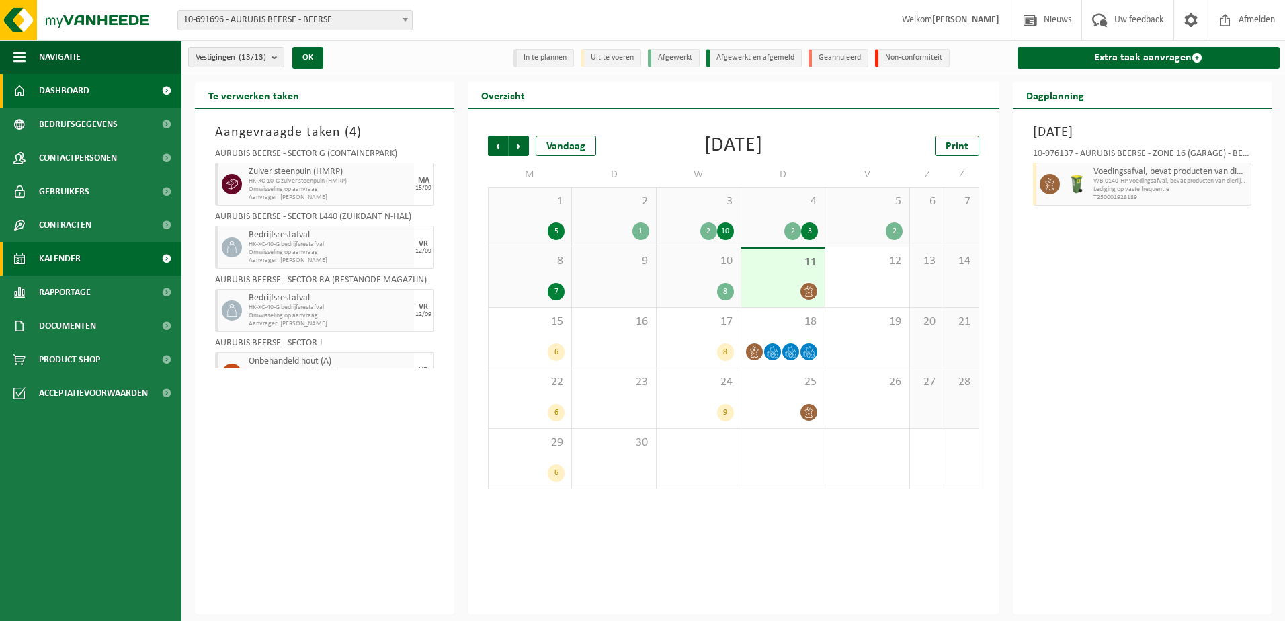
click at [96, 91] on link "Dashboard" at bounding box center [90, 91] width 181 height 34
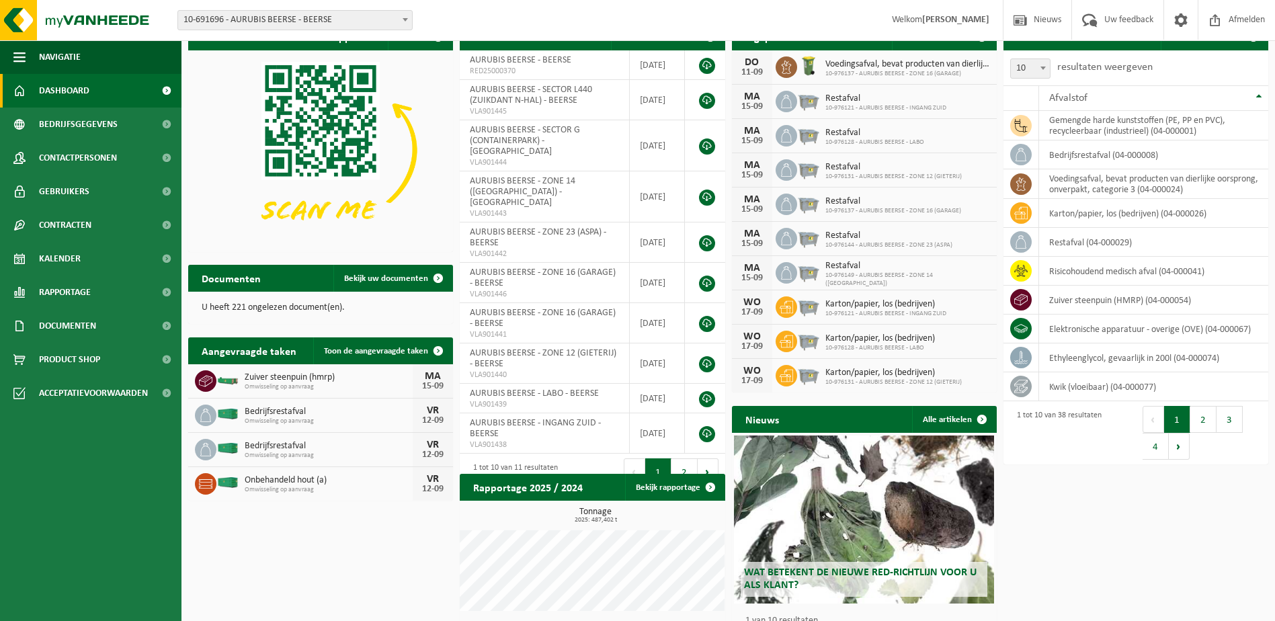
scroll to position [44, 0]
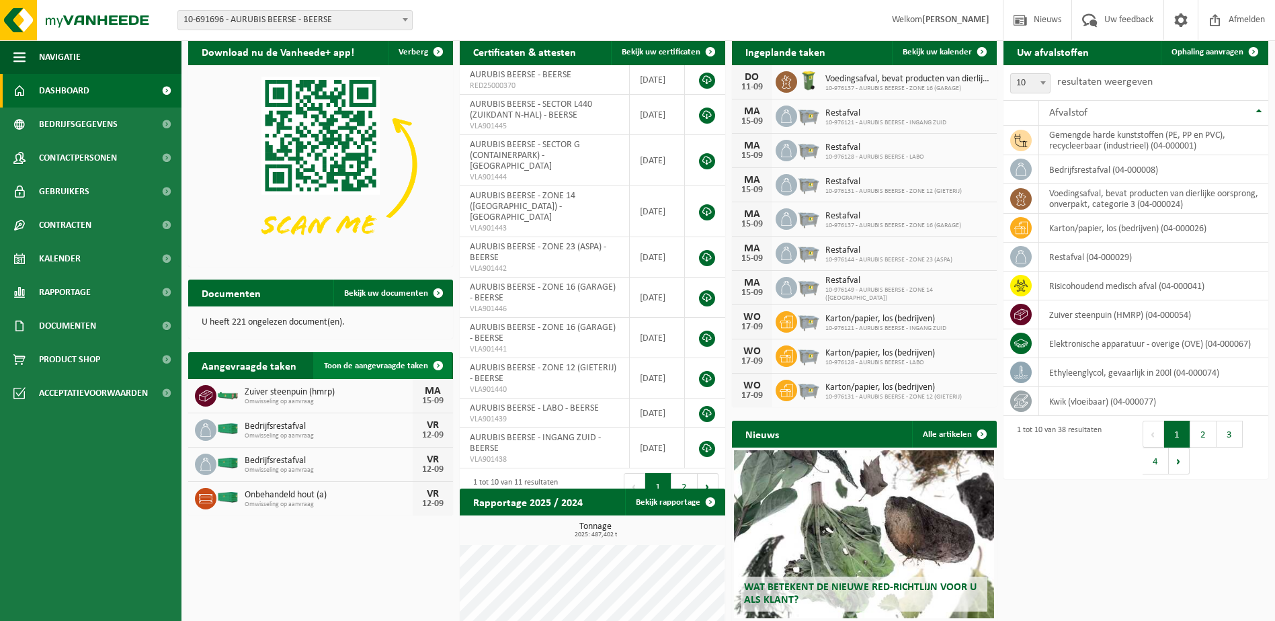
click at [435, 366] on span at bounding box center [438, 365] width 27 height 27
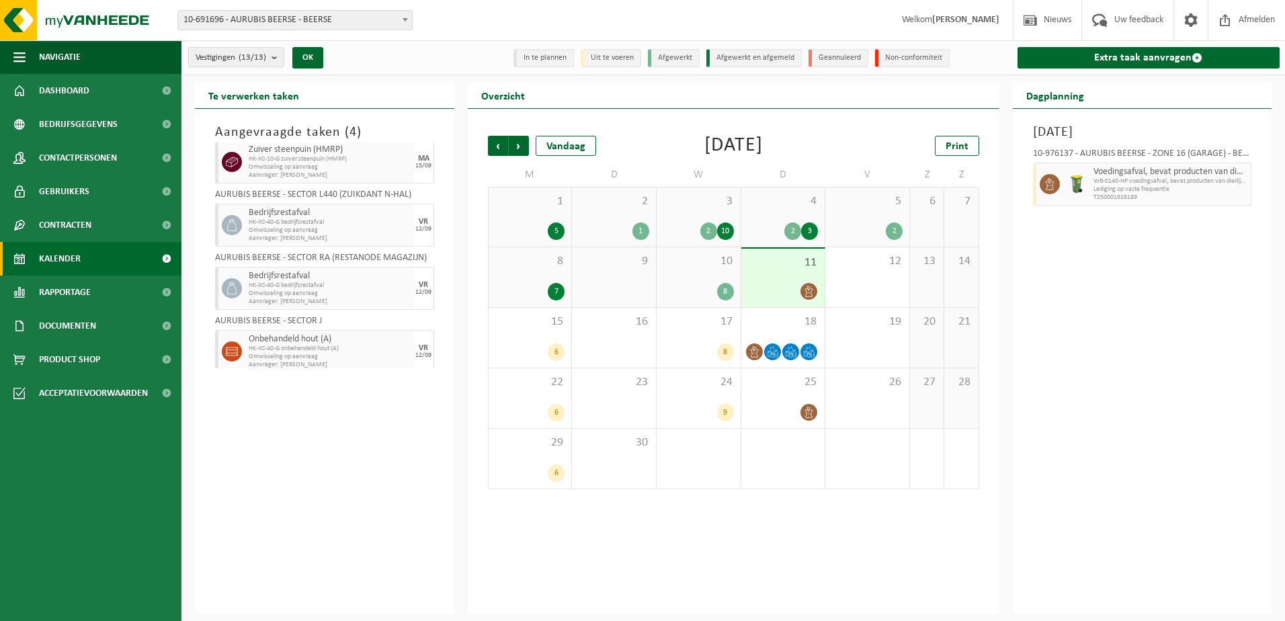
scroll to position [29, 0]
